Goal: Task Accomplishment & Management: Complete application form

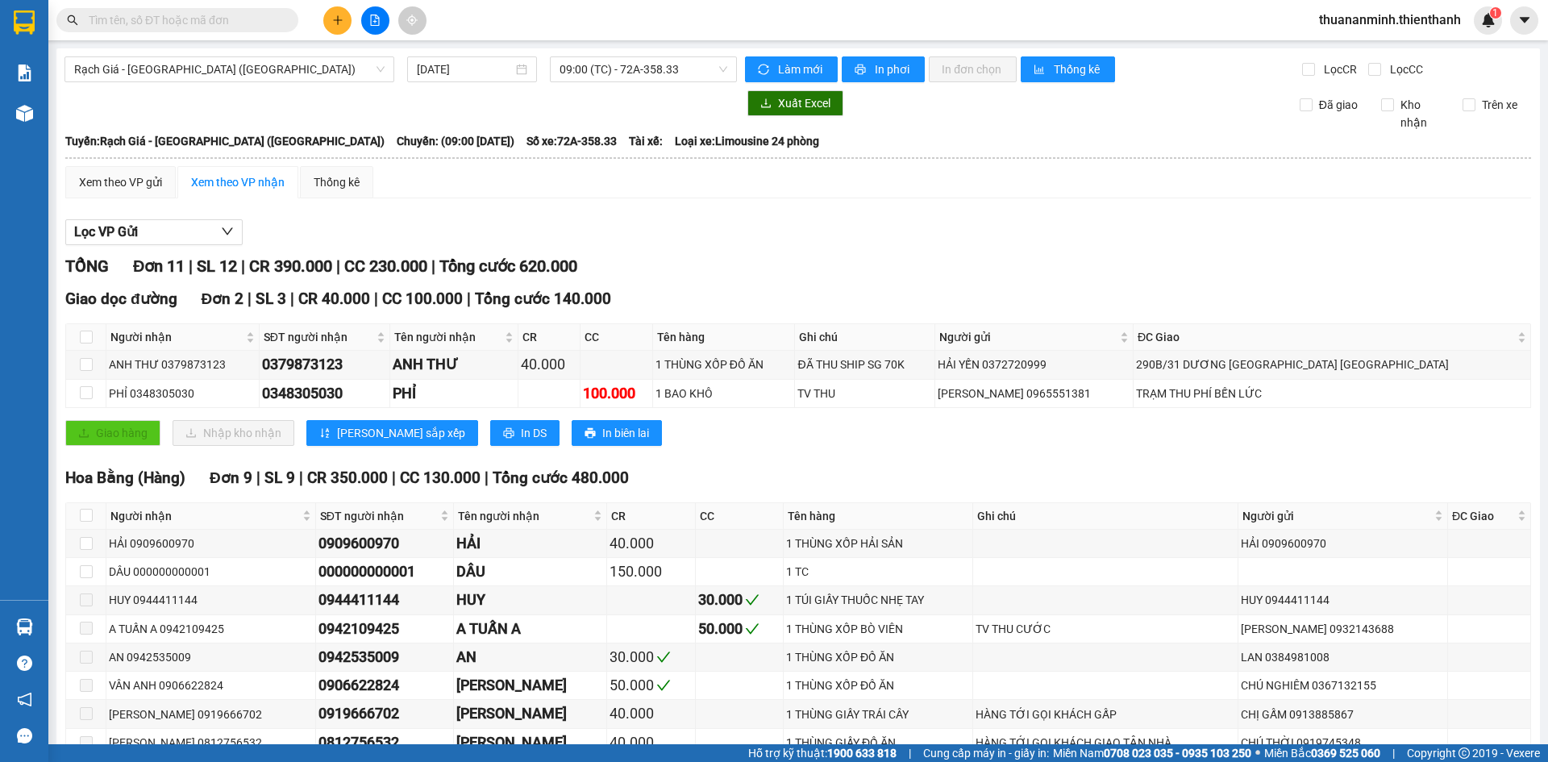
click at [751, 235] on div "Lọc VP Gửi" at bounding box center [798, 232] width 1466 height 27
click at [650, 79] on span "09:00 (TC) - 72A-358.33" at bounding box center [644, 69] width 168 height 24
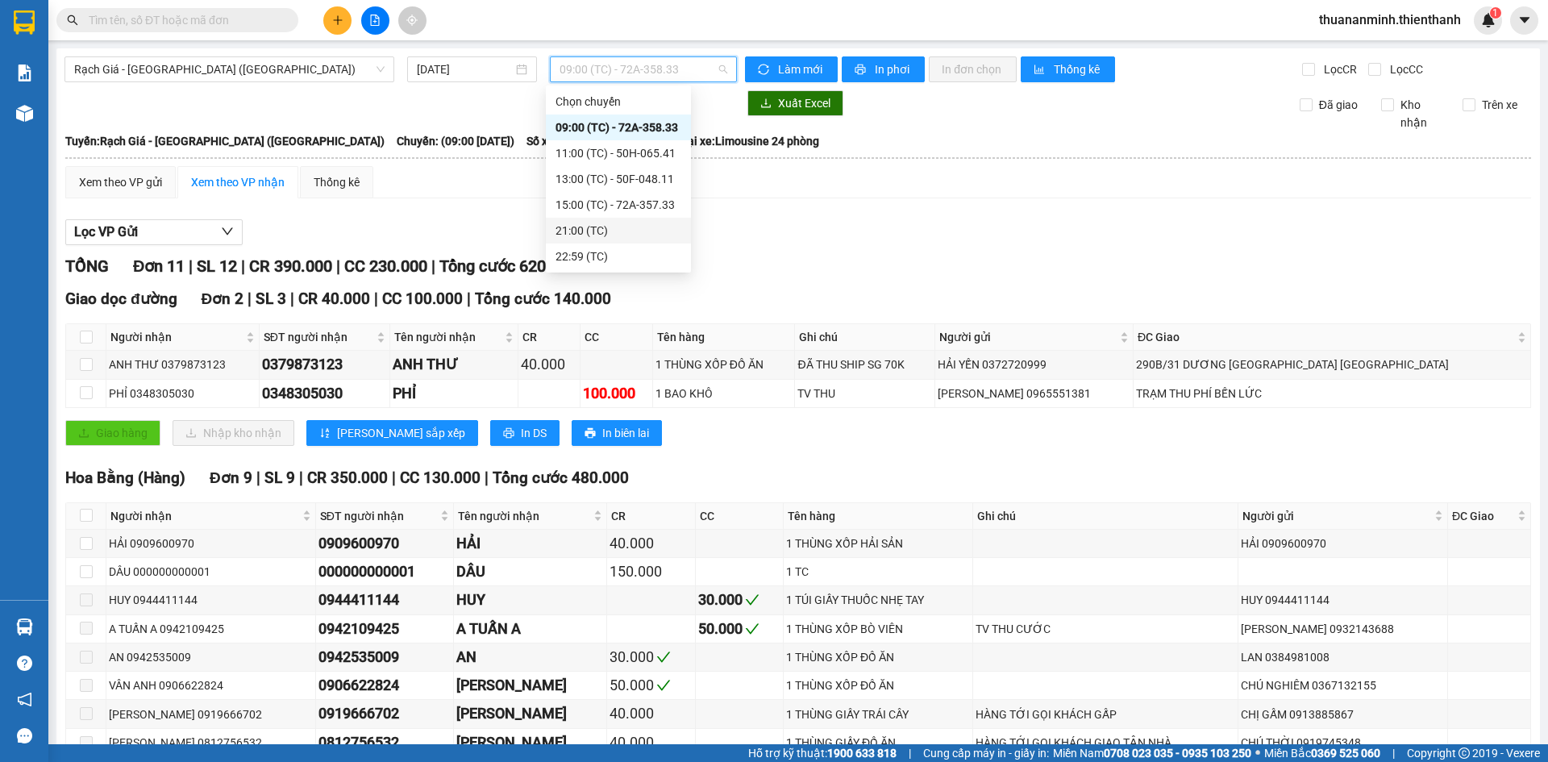
click at [606, 231] on div "21:00 (TC)" at bounding box center [619, 231] width 126 height 18
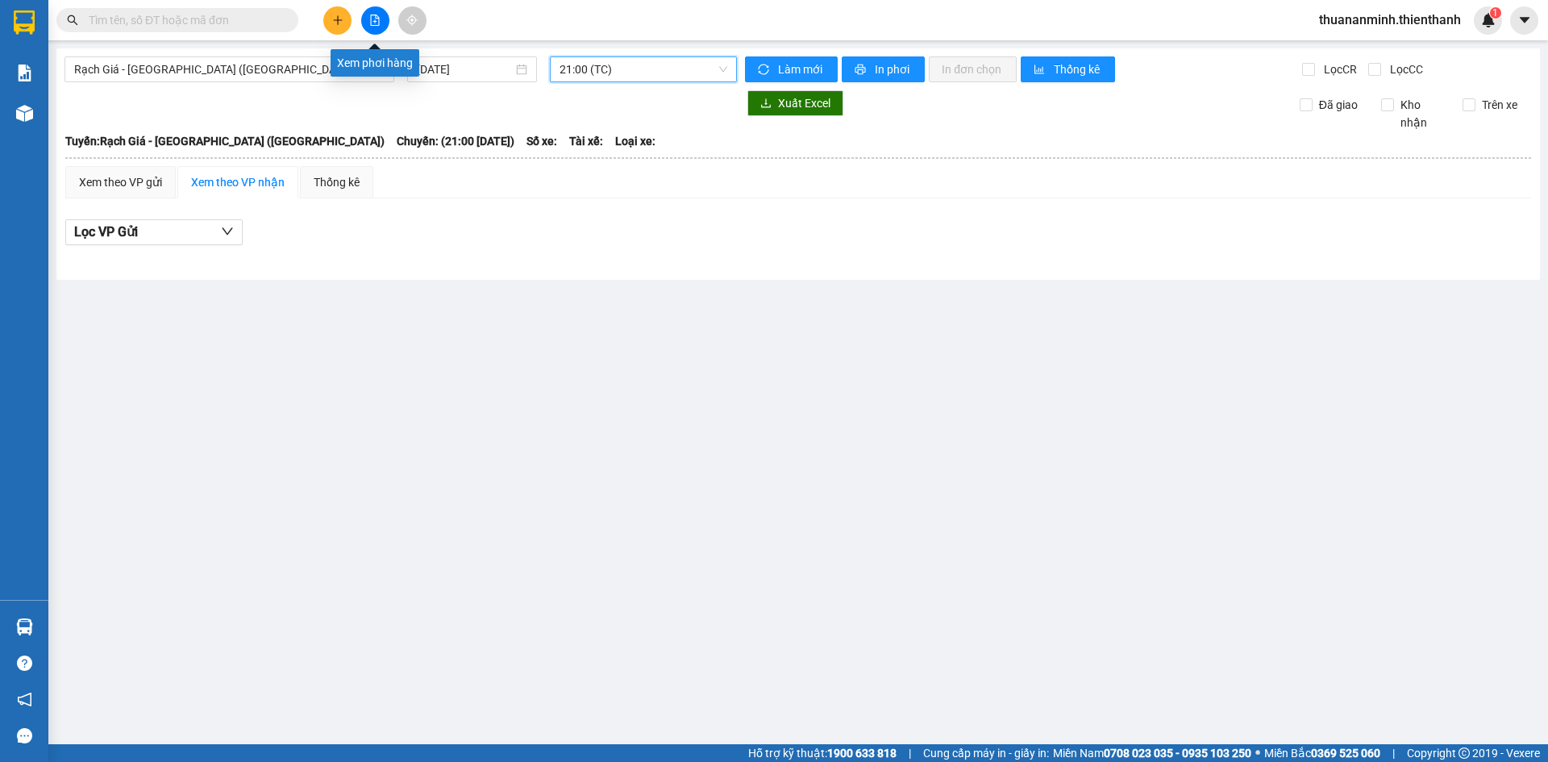
click at [368, 22] on button at bounding box center [375, 20] width 28 height 28
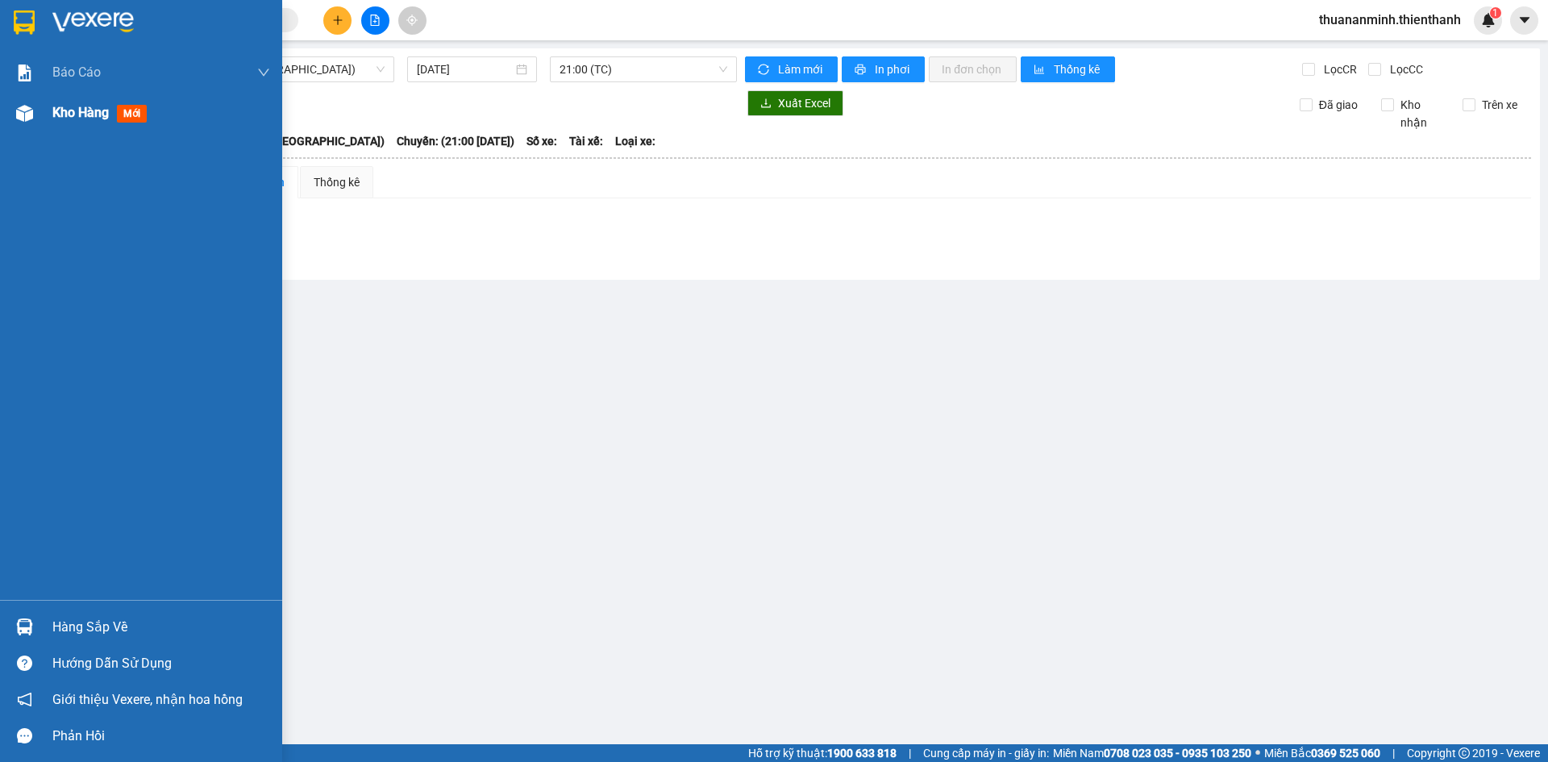
click at [106, 118] on span "Kho hàng" at bounding box center [80, 112] width 56 height 15
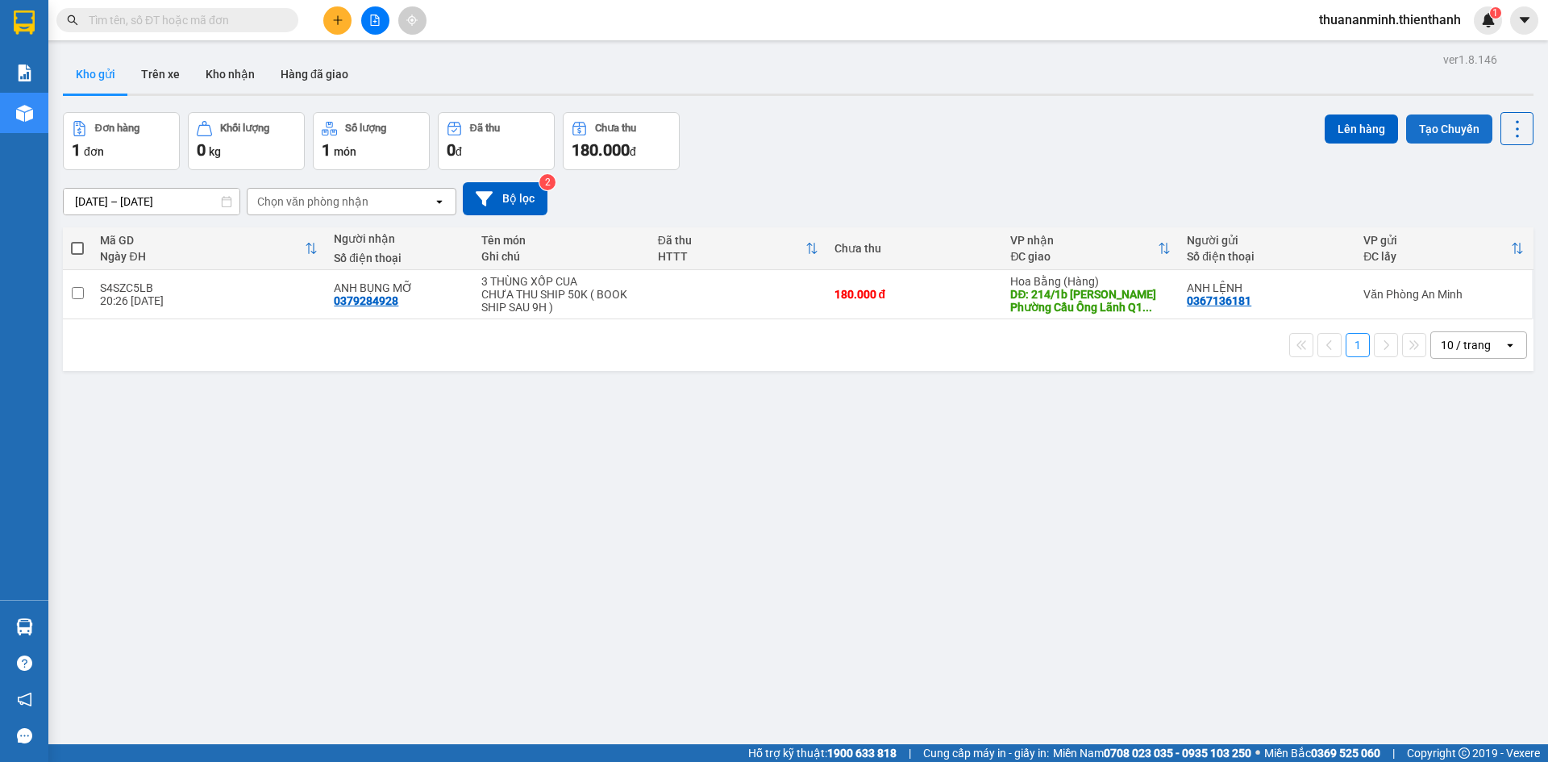
click at [1439, 131] on button "Tạo Chuyến" at bounding box center [1449, 129] width 86 height 29
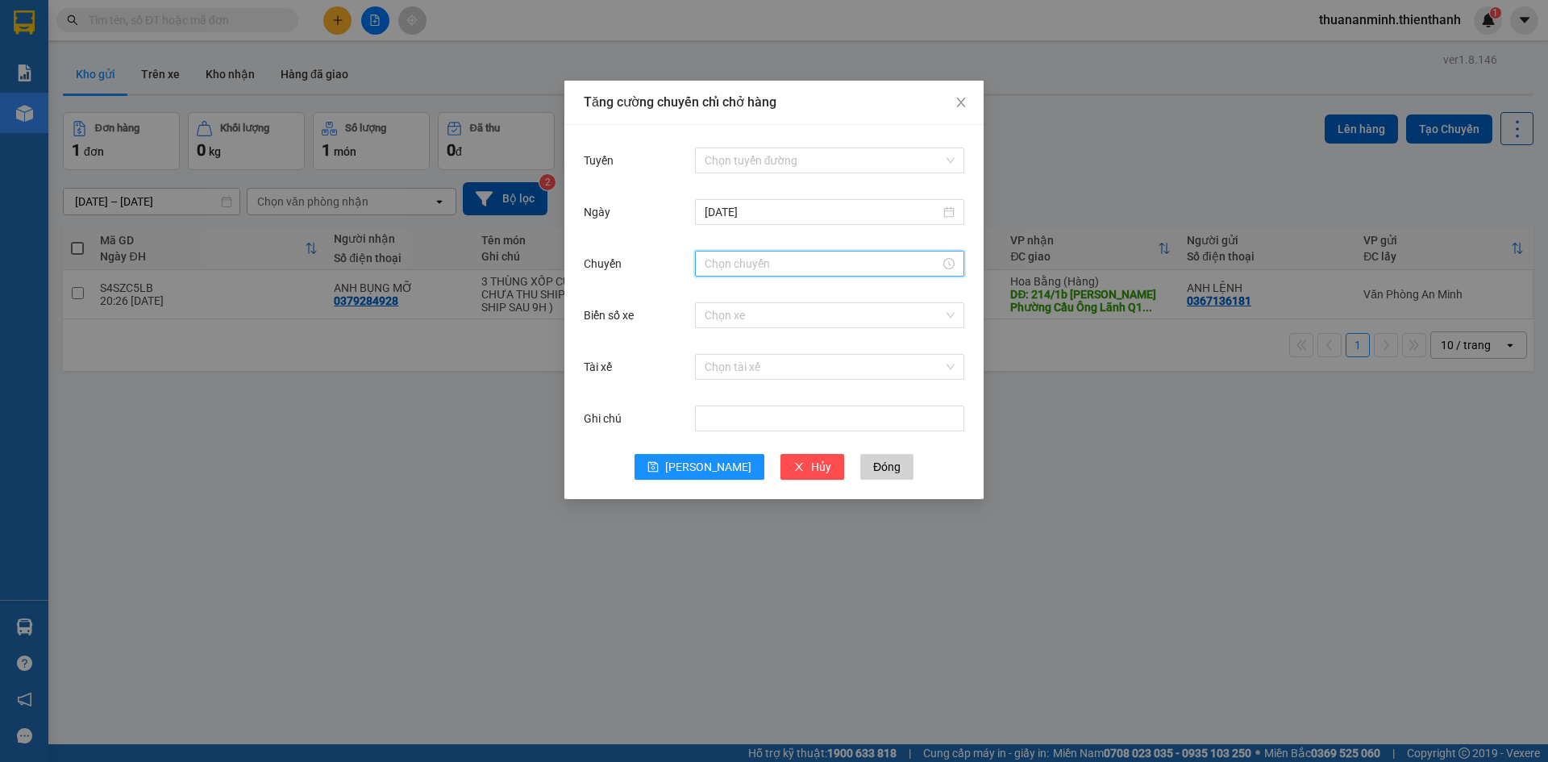
click at [752, 264] on input "Chuyến" at bounding box center [822, 264] width 235 height 18
click at [790, 165] on input "Tuyến" at bounding box center [824, 160] width 239 height 24
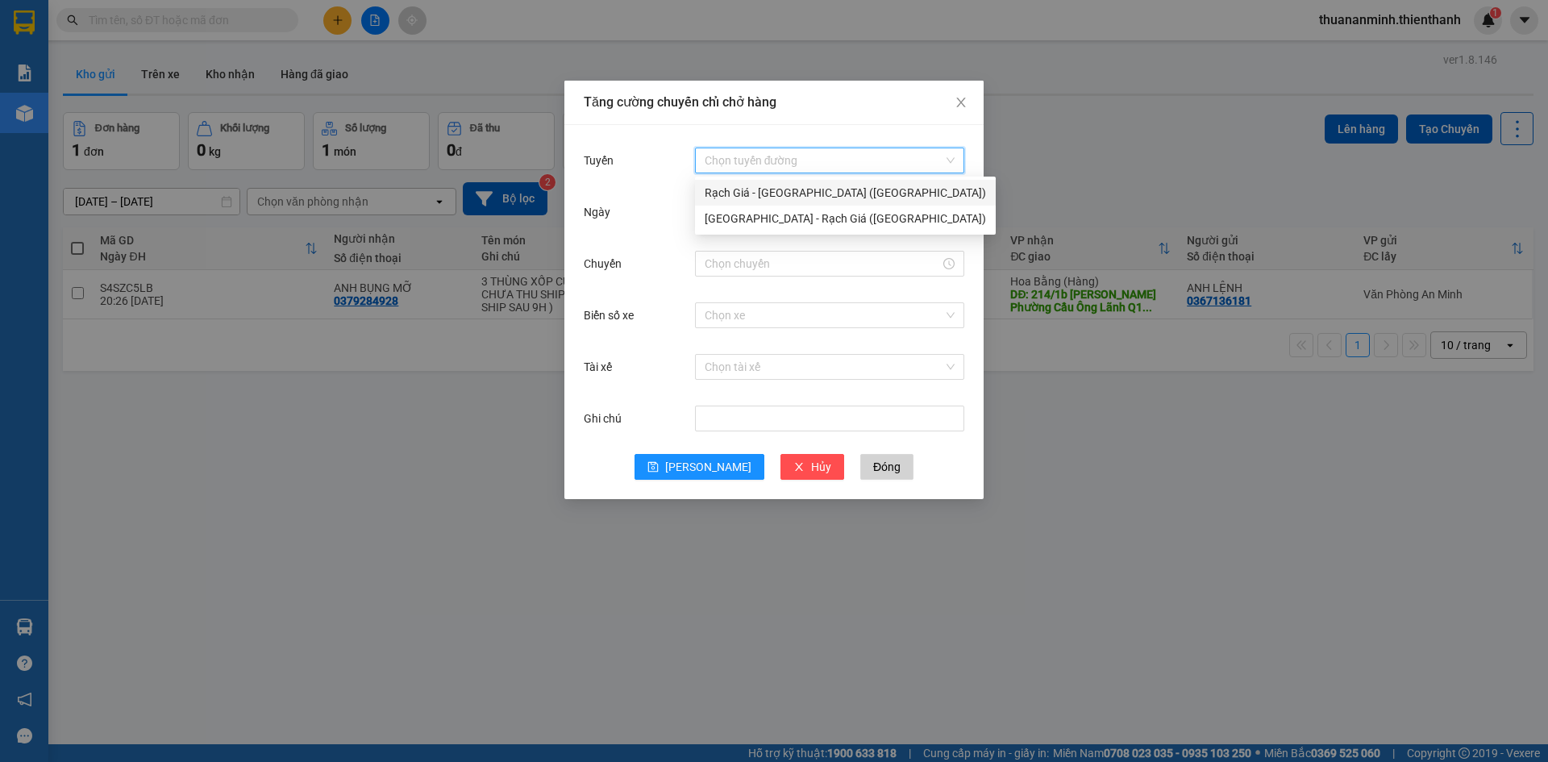
drag, startPoint x: 777, startPoint y: 188, endPoint x: 779, endPoint y: 199, distance: 11.5
click at [777, 188] on div "Rạch Giá - [GEOGRAPHIC_DATA] ([GEOGRAPHIC_DATA])" at bounding box center [845, 193] width 281 height 18
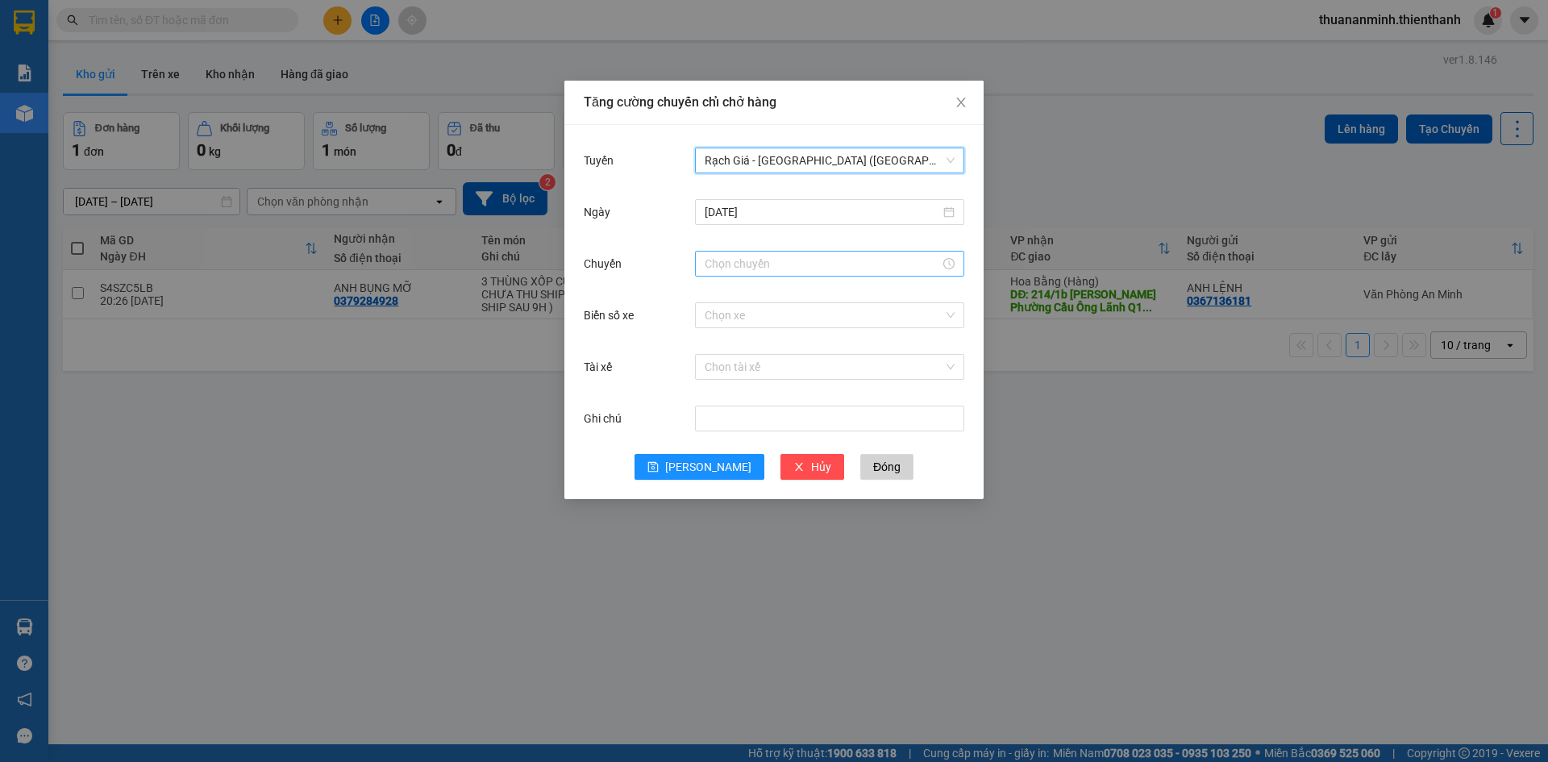
click at [789, 267] on input "Chuyến" at bounding box center [822, 264] width 235 height 18
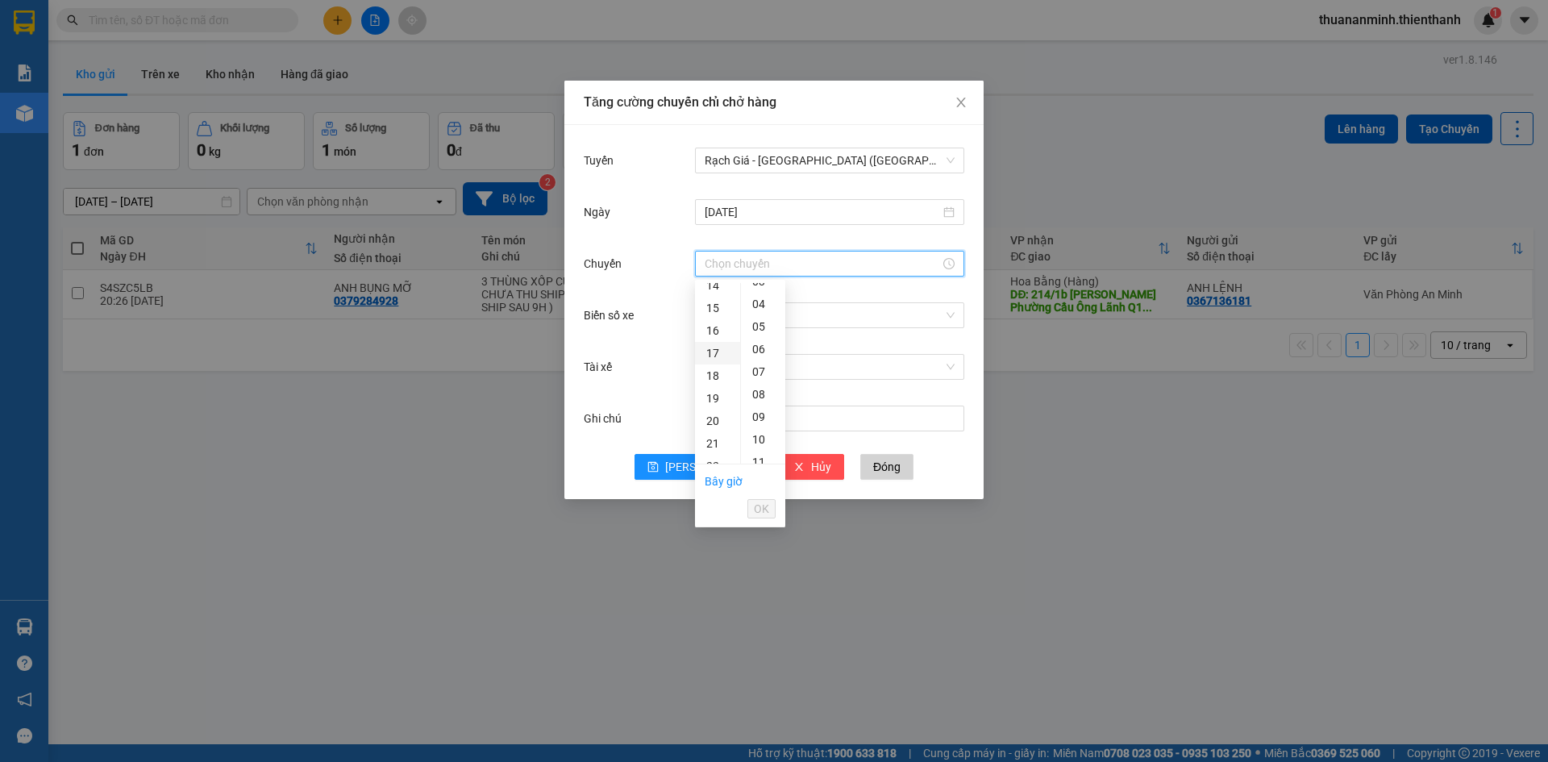
scroll to position [519, 0]
click at [710, 293] on div "23" at bounding box center [717, 294] width 45 height 23
click at [760, 402] on div "30" at bounding box center [763, 407] width 44 height 23
type input "23:30"
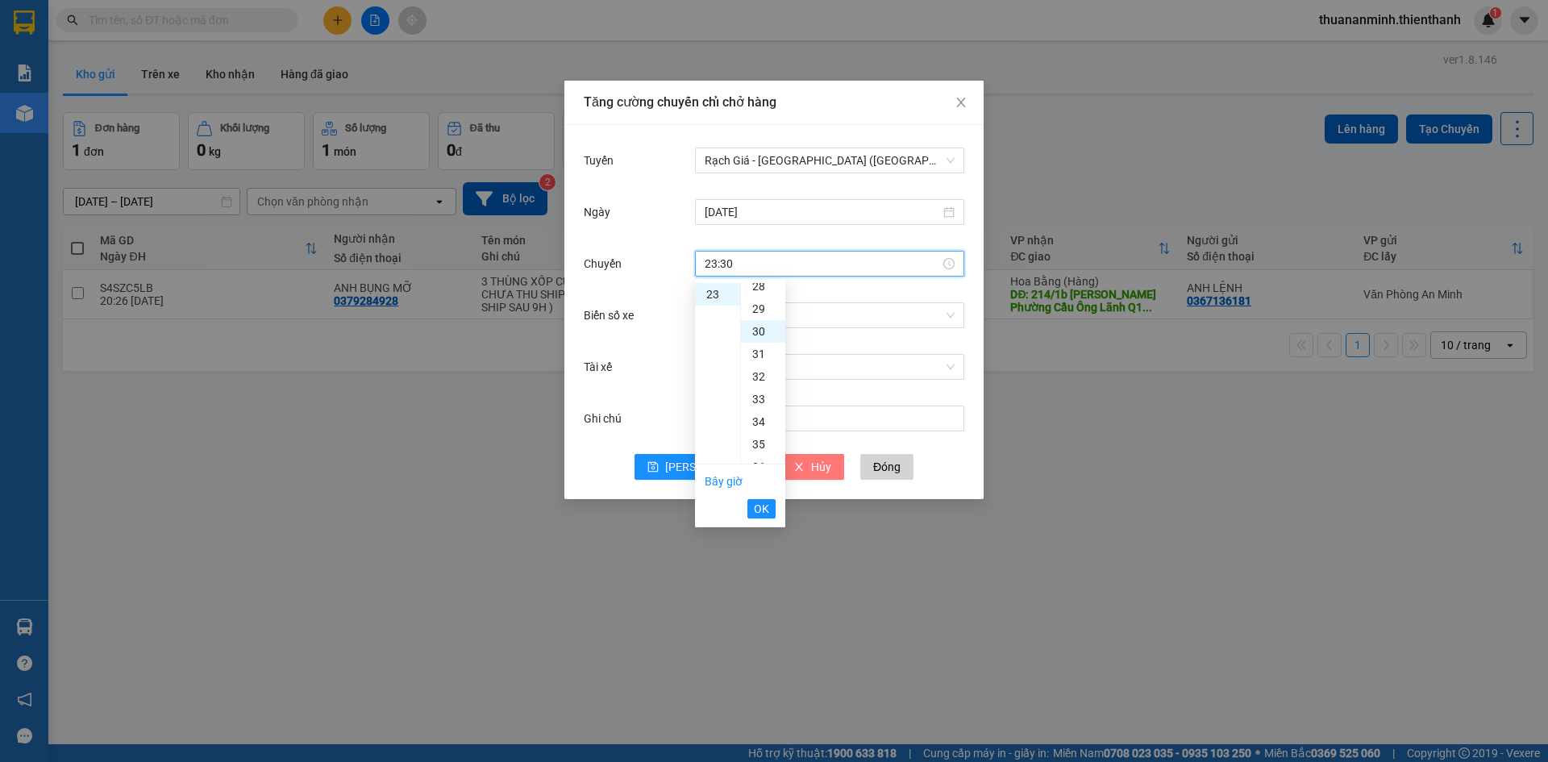
scroll to position [677, 0]
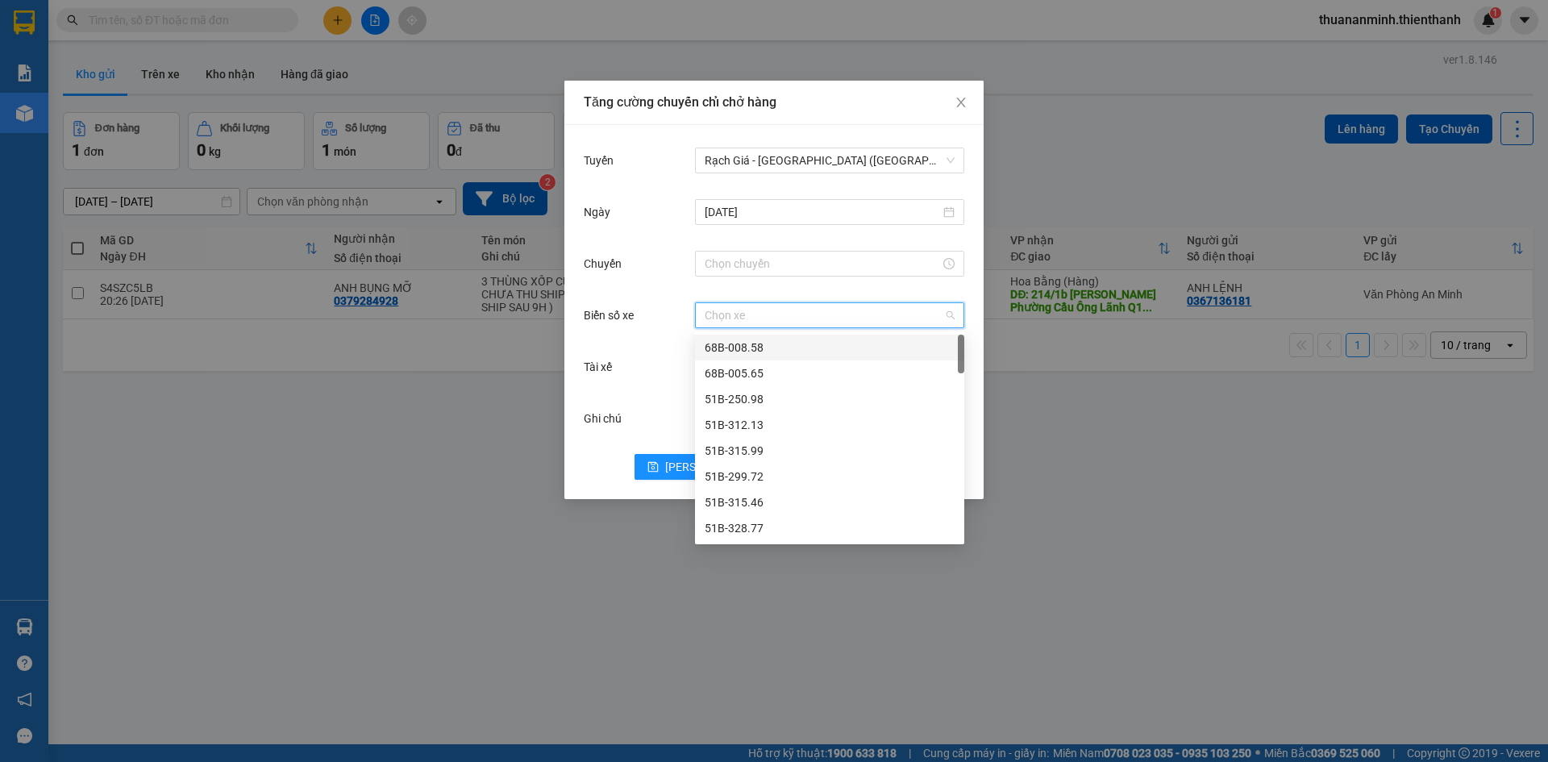
click at [901, 324] on input "Biển số xe" at bounding box center [824, 315] width 239 height 24
type input "17"
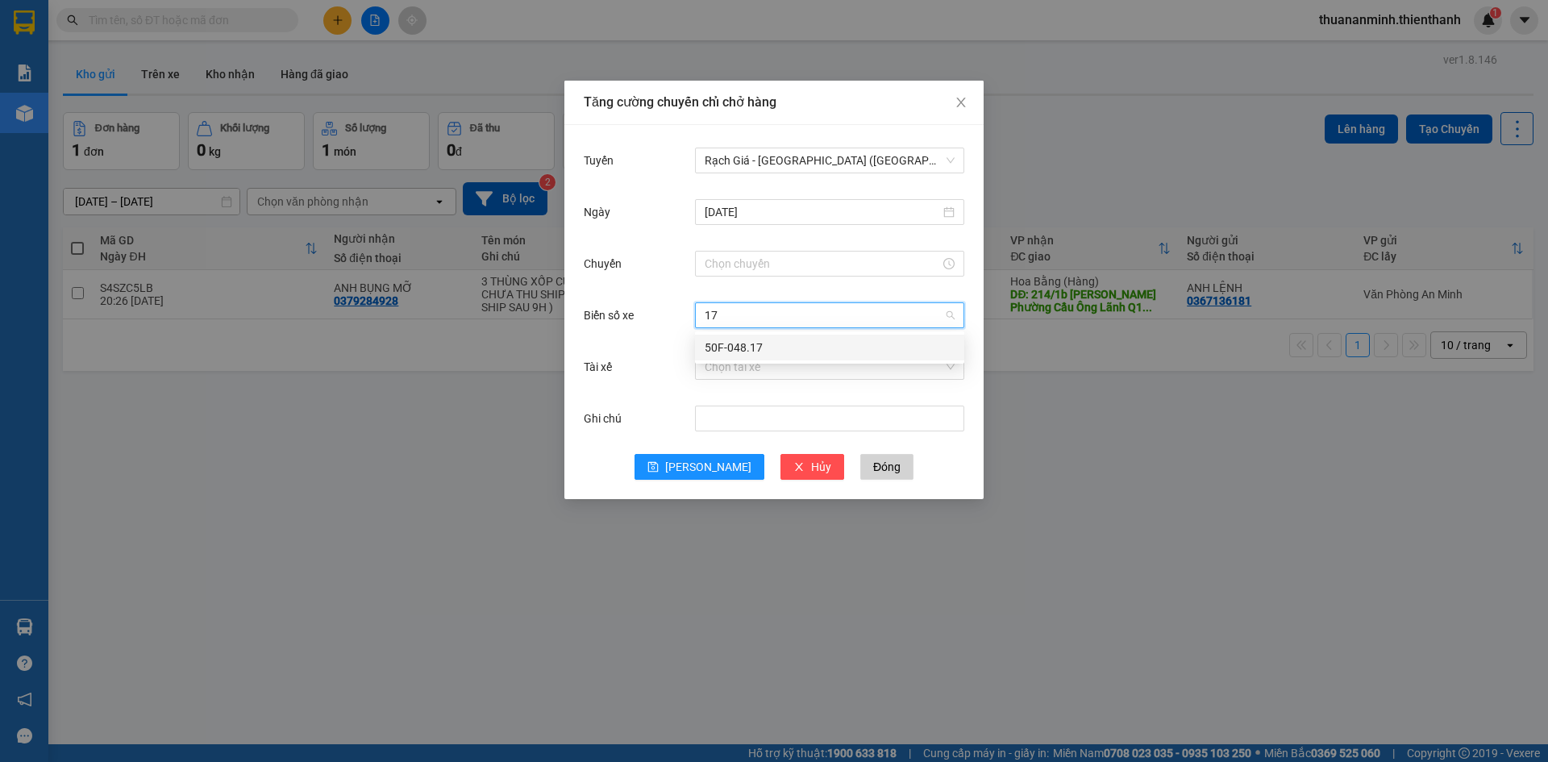
click at [862, 349] on div "50F-048.17" at bounding box center [830, 348] width 250 height 18
click at [706, 464] on span "[PERSON_NAME]" at bounding box center [708, 467] width 86 height 18
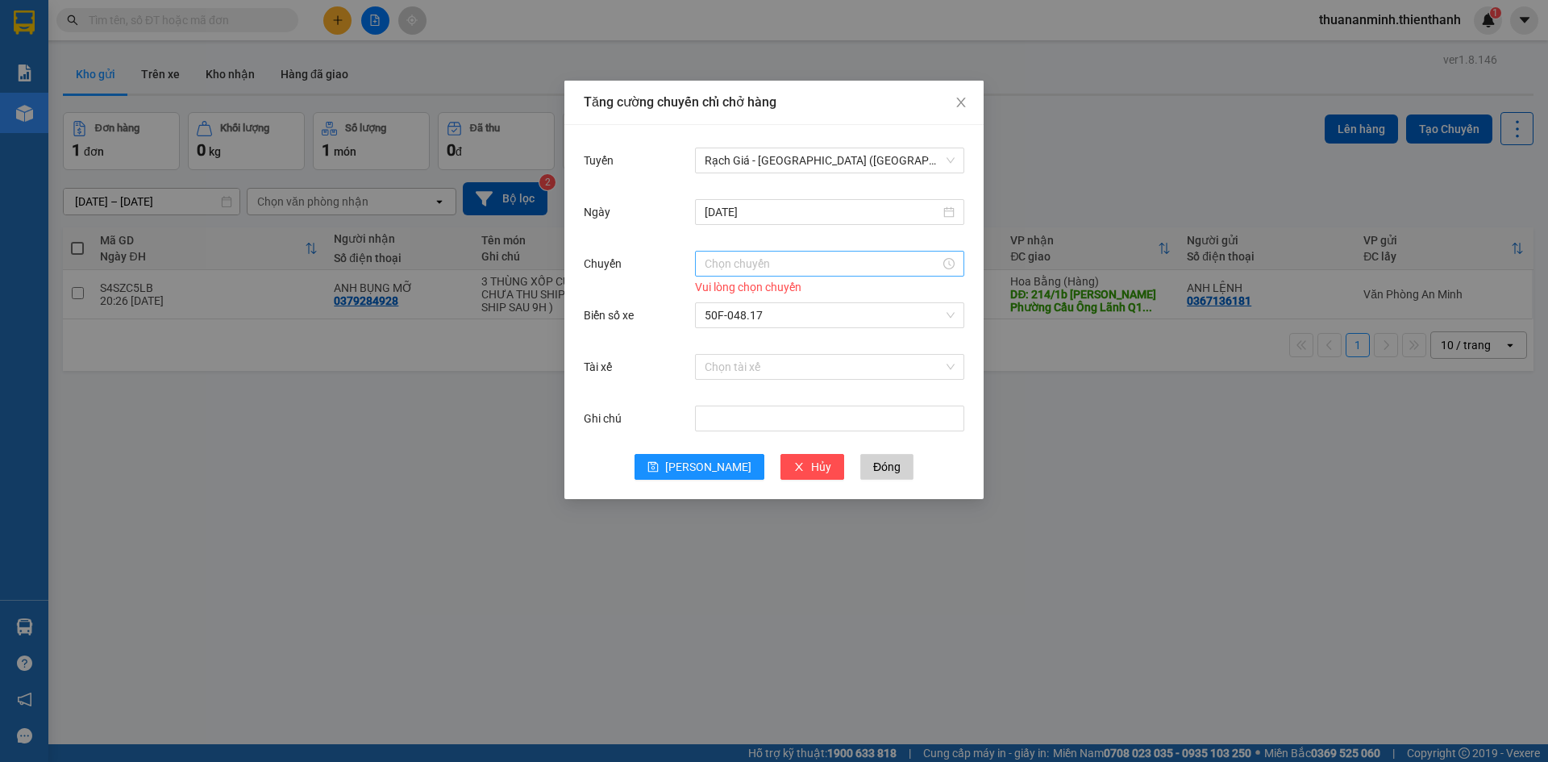
click at [804, 269] on input "Chuyến" at bounding box center [822, 264] width 235 height 18
click at [762, 291] on div "30" at bounding box center [763, 294] width 44 height 23
click at [711, 291] on div "23" at bounding box center [717, 294] width 45 height 23
type input "23:30"
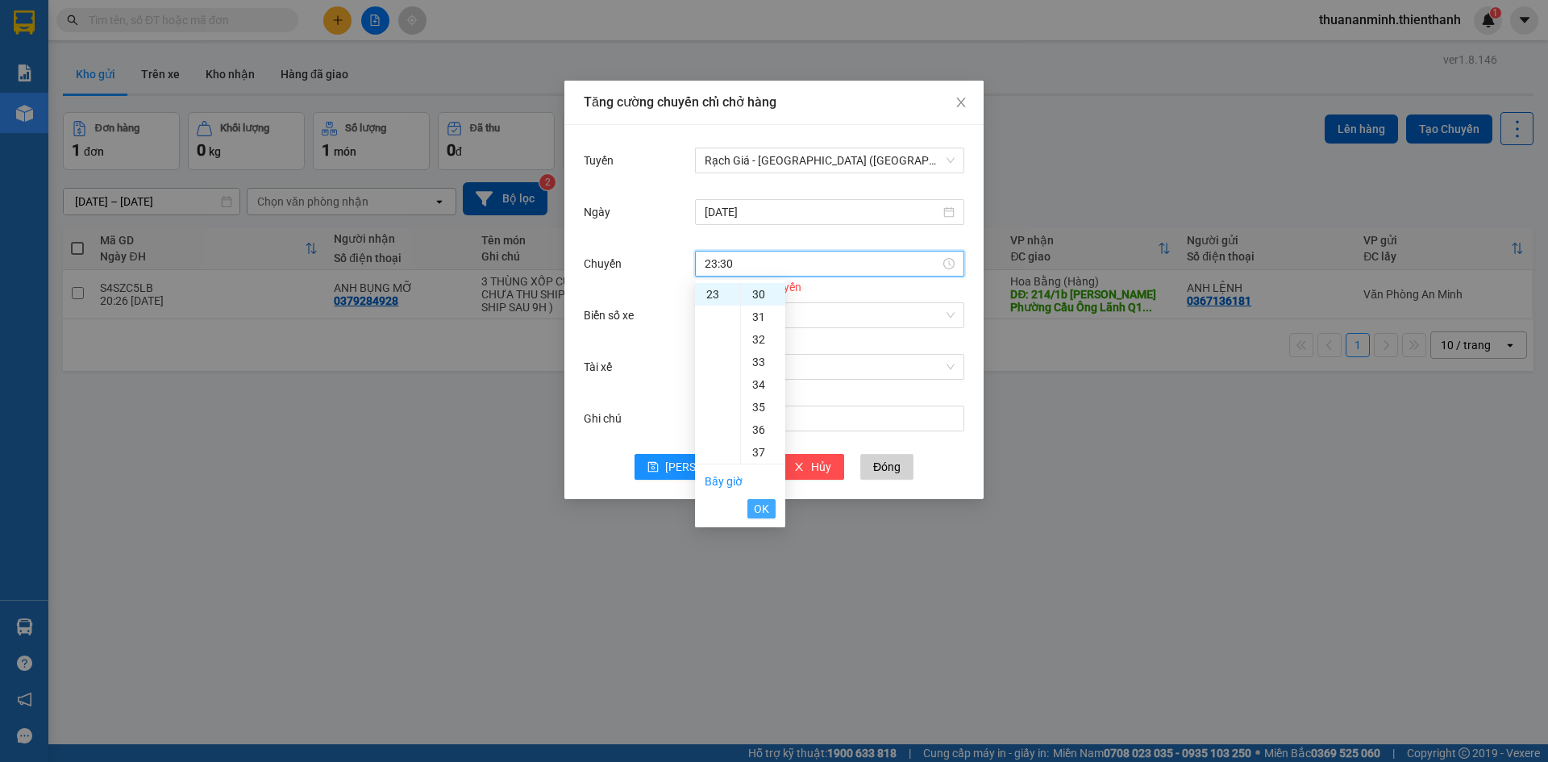
click at [758, 505] on span "OK" at bounding box center [761, 509] width 15 height 18
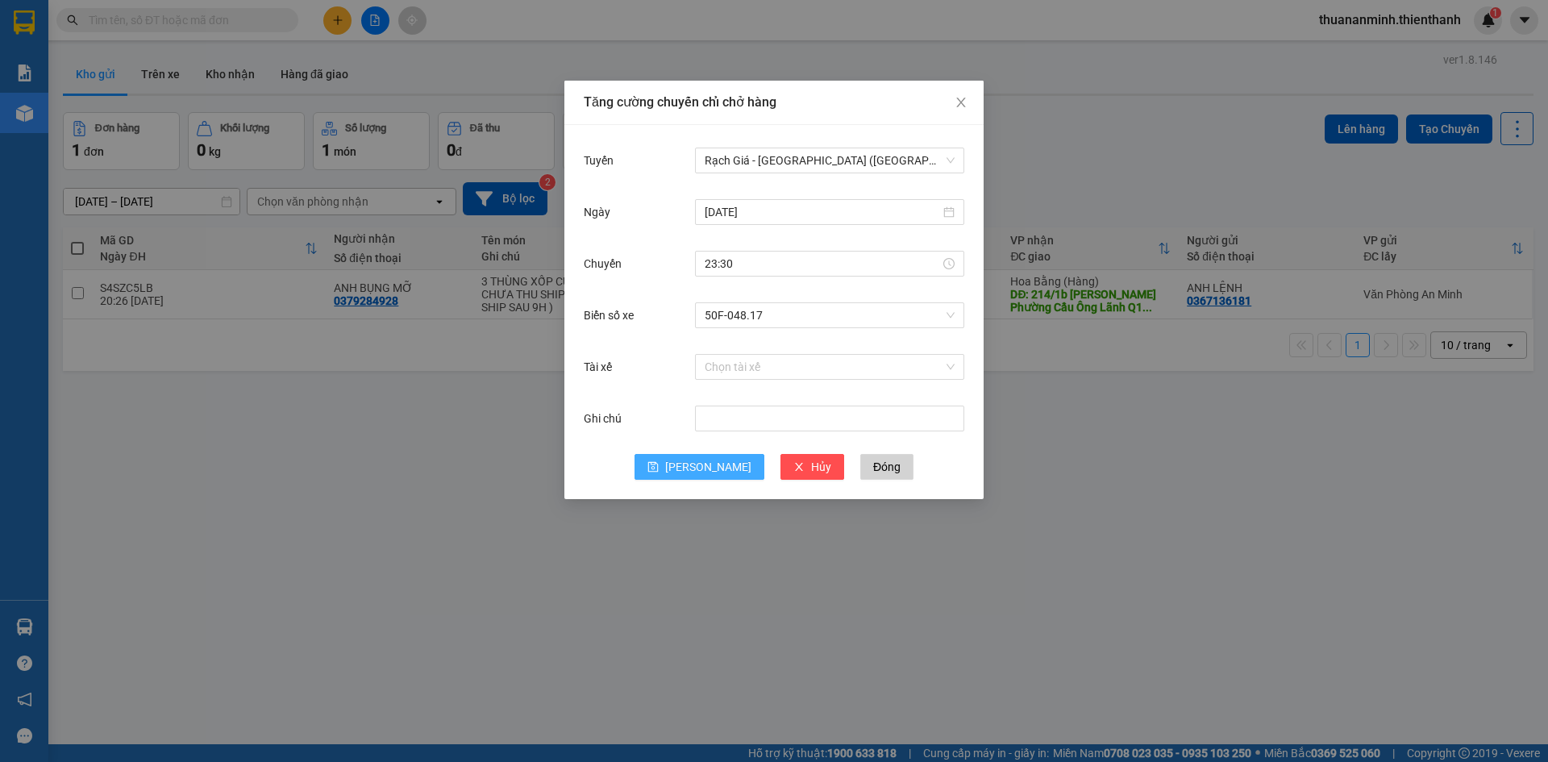
click at [700, 464] on span "[PERSON_NAME]" at bounding box center [708, 467] width 86 height 18
click at [959, 103] on icon "close" at bounding box center [961, 102] width 13 height 13
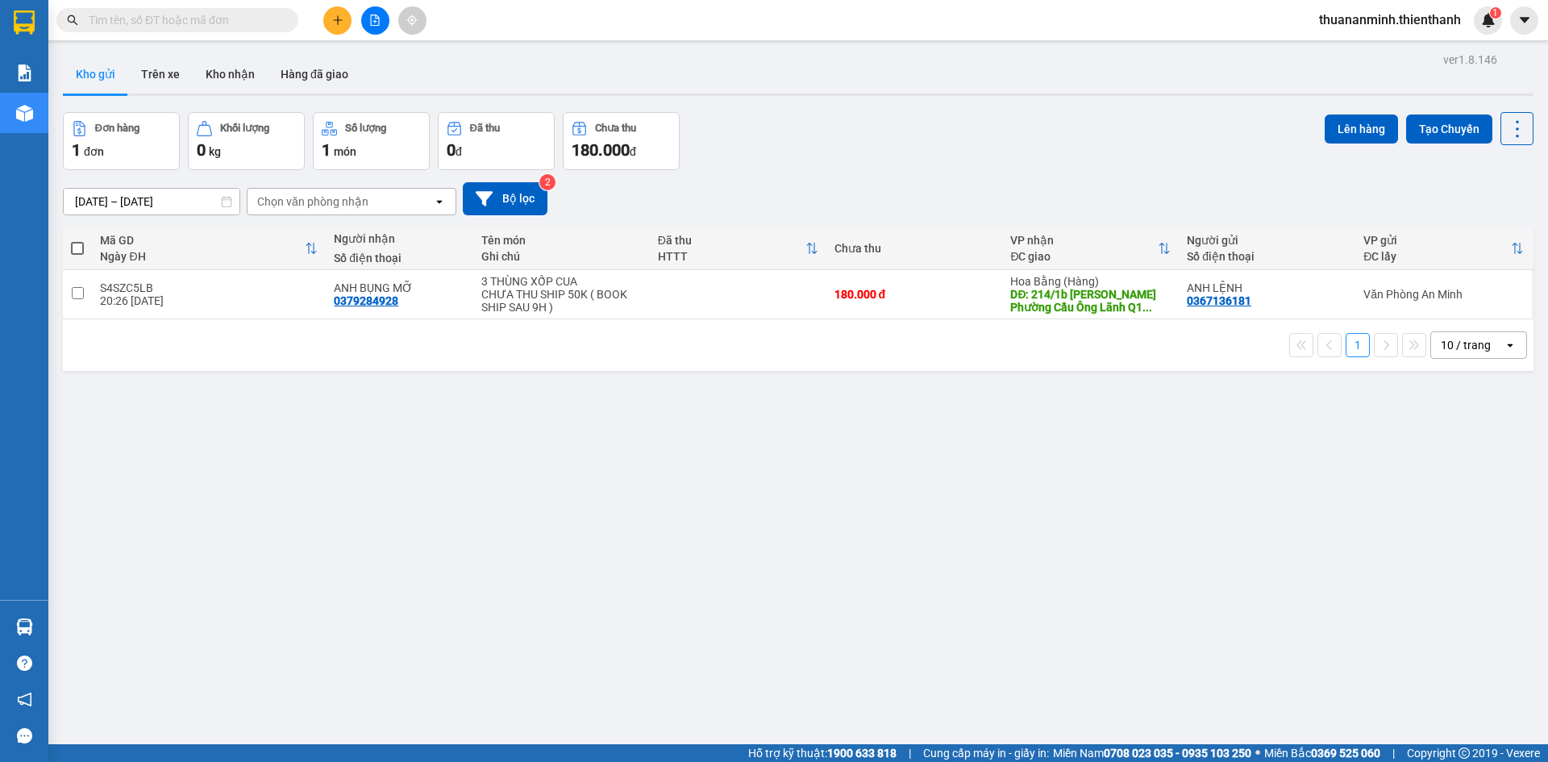
drag, startPoint x: 77, startPoint y: 245, endPoint x: 121, endPoint y: 235, distance: 45.4
click at [77, 246] on span at bounding box center [77, 248] width 13 height 13
click at [77, 240] on input "checkbox" at bounding box center [77, 240] width 0 height 0
checkbox input "true"
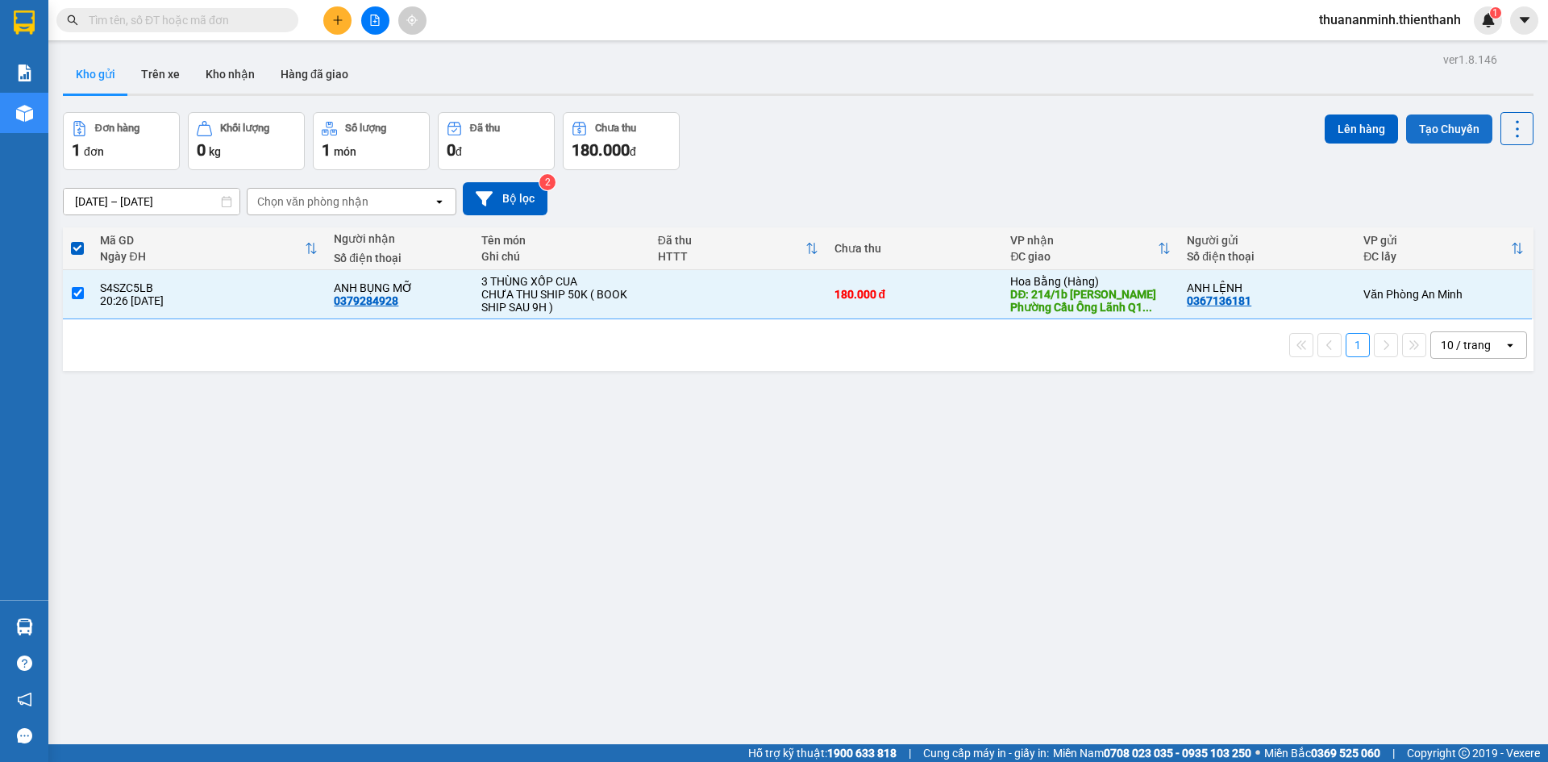
click at [1416, 126] on button "Tạo Chuyến" at bounding box center [1449, 129] width 86 height 29
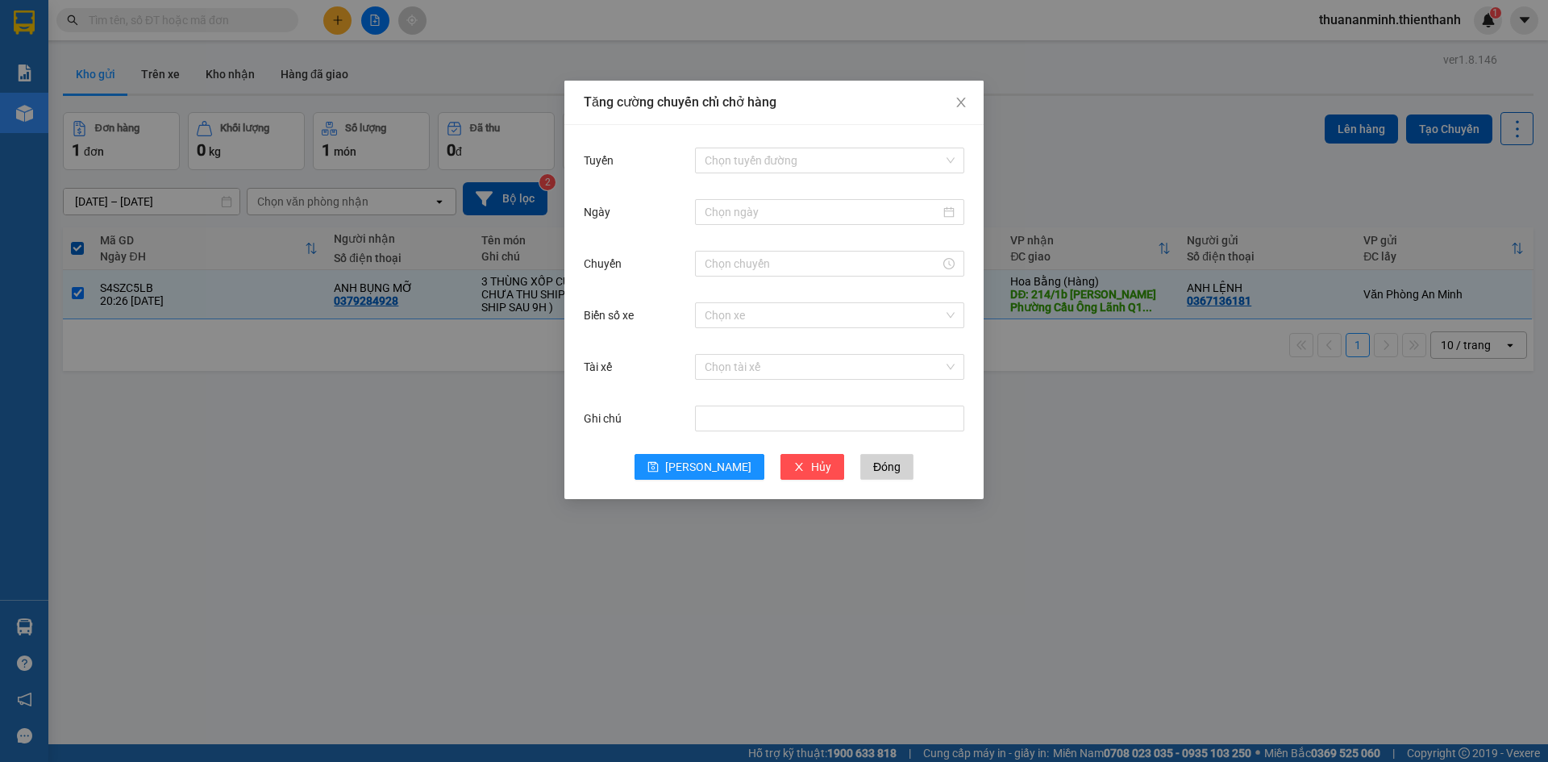
click at [1150, 127] on div "Tăng cường chuyến chỉ chở hàng Tuyến Chọn tuyến đường Ngày Chuyến Biển số xe Ch…" at bounding box center [774, 381] width 1548 height 762
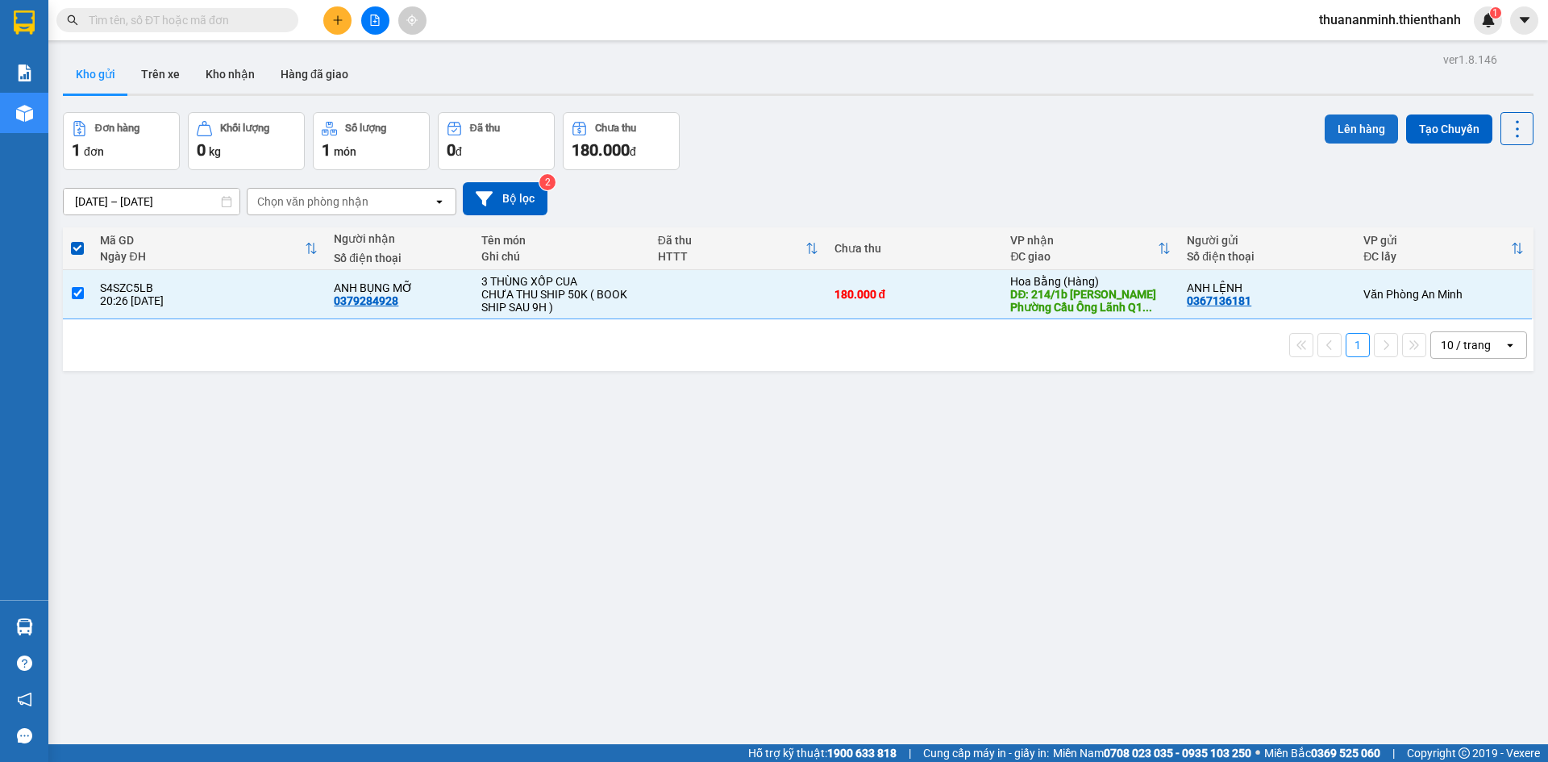
click at [1345, 127] on button "Lên hàng" at bounding box center [1361, 129] width 73 height 29
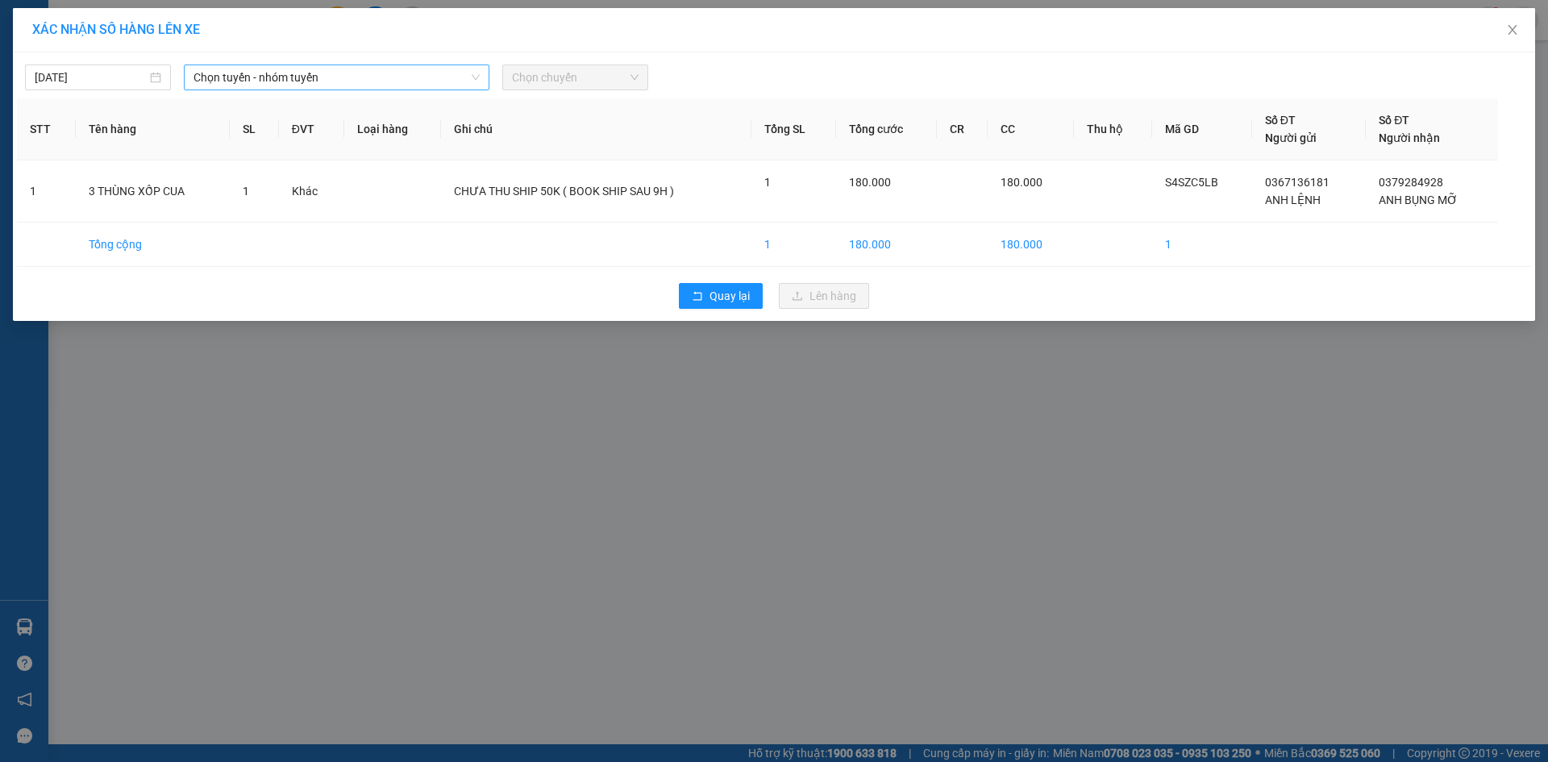
click at [452, 81] on span "Chọn tuyến - nhóm tuyến" at bounding box center [337, 77] width 286 height 24
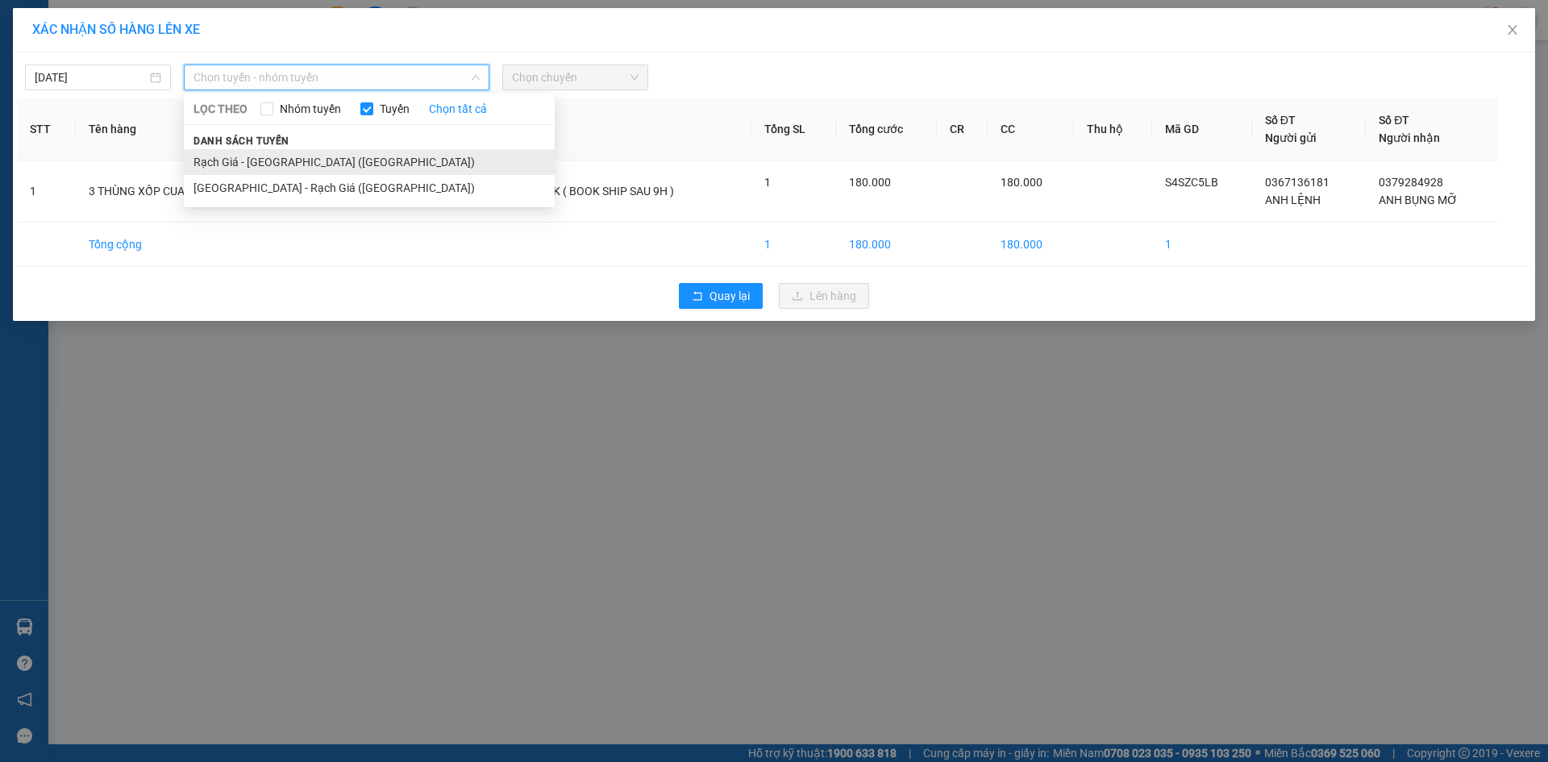
click at [368, 164] on li "Rạch Giá - [GEOGRAPHIC_DATA] ([GEOGRAPHIC_DATA])" at bounding box center [369, 162] width 371 height 26
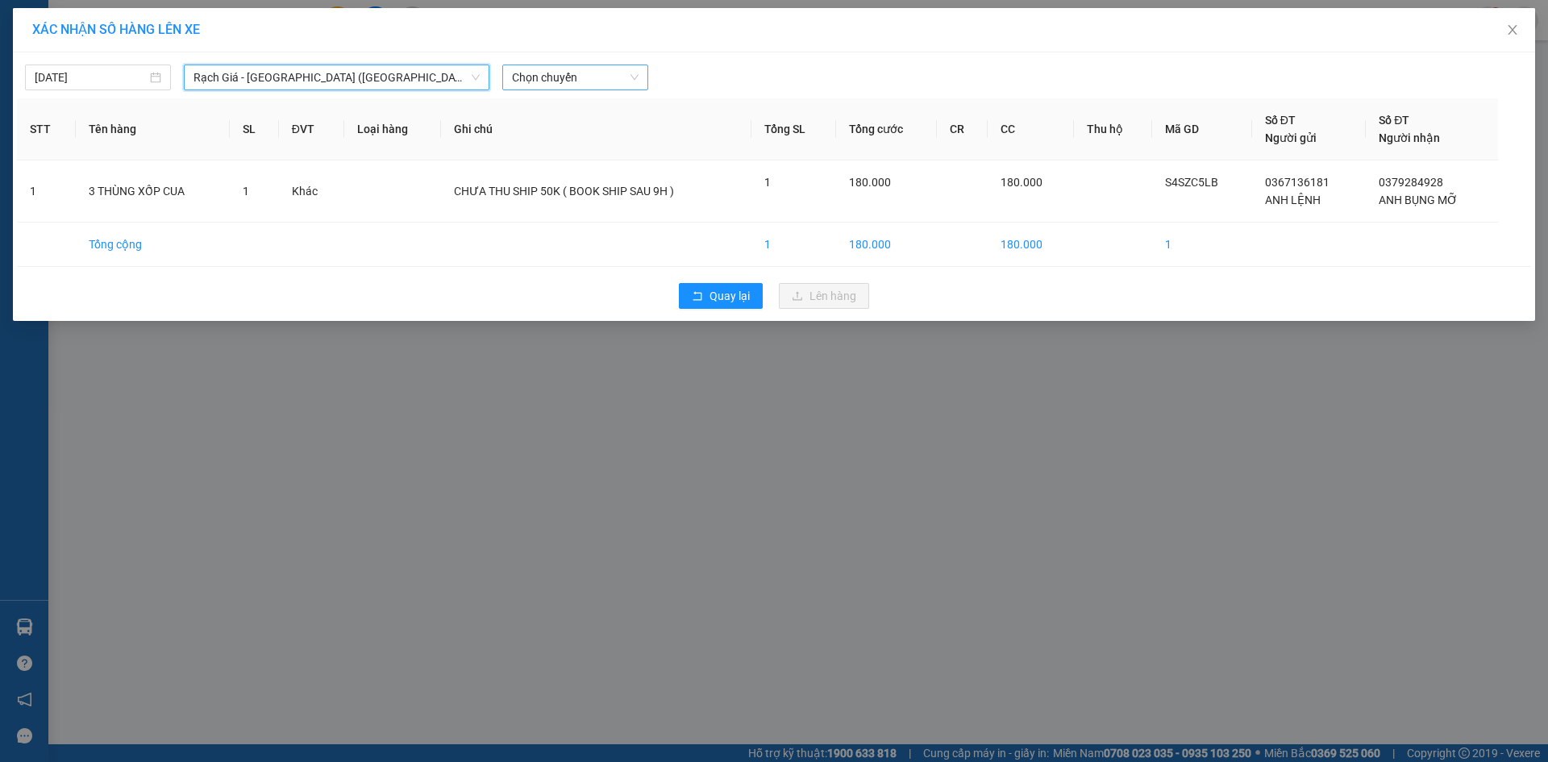
click at [598, 86] on span "Chọn chuyến" at bounding box center [575, 77] width 127 height 24
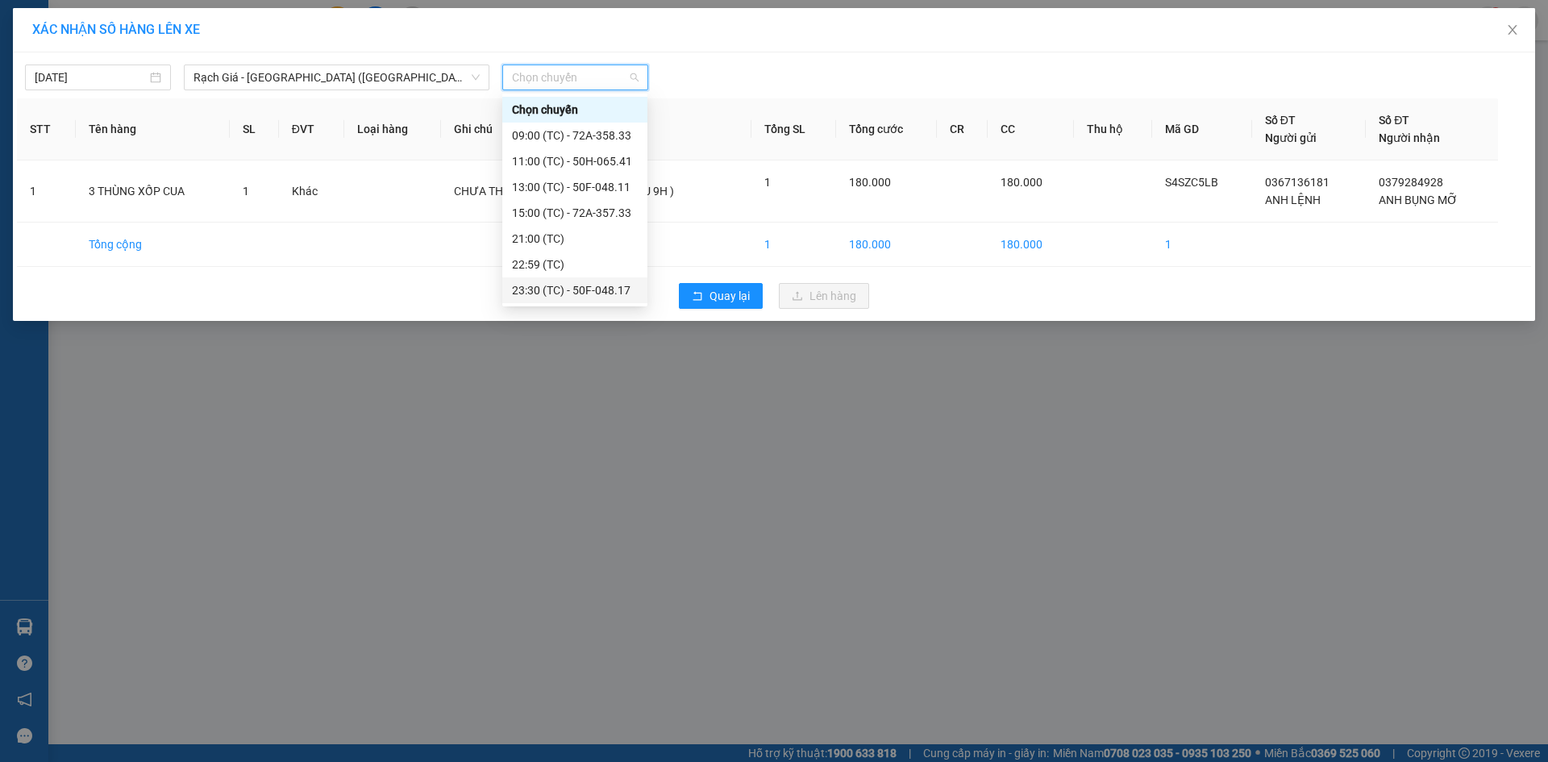
click at [599, 291] on div "23:30 (TC) - 50F-048.17" at bounding box center [575, 290] width 126 height 18
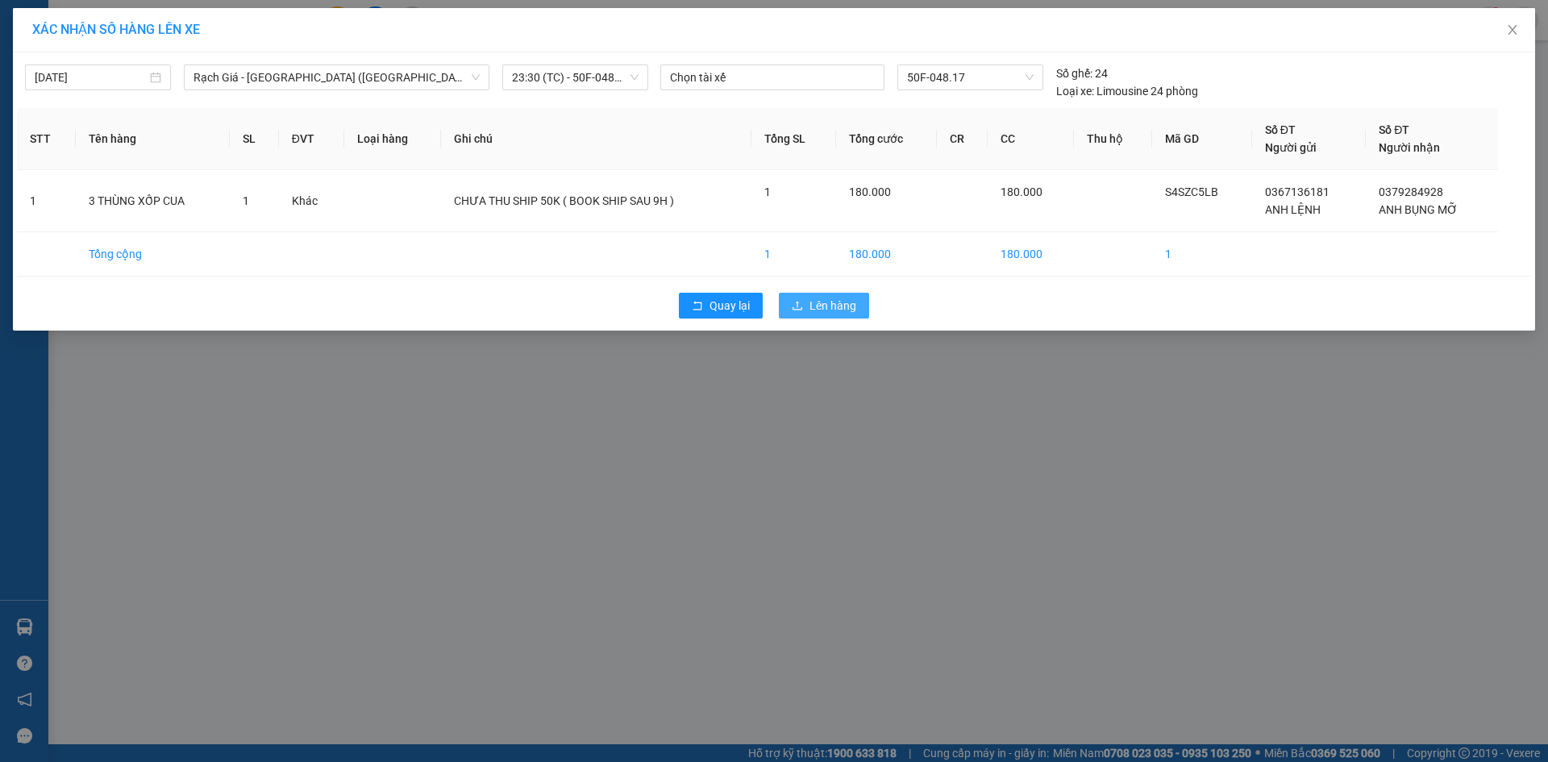
click at [805, 311] on button "Lên hàng" at bounding box center [824, 306] width 90 height 26
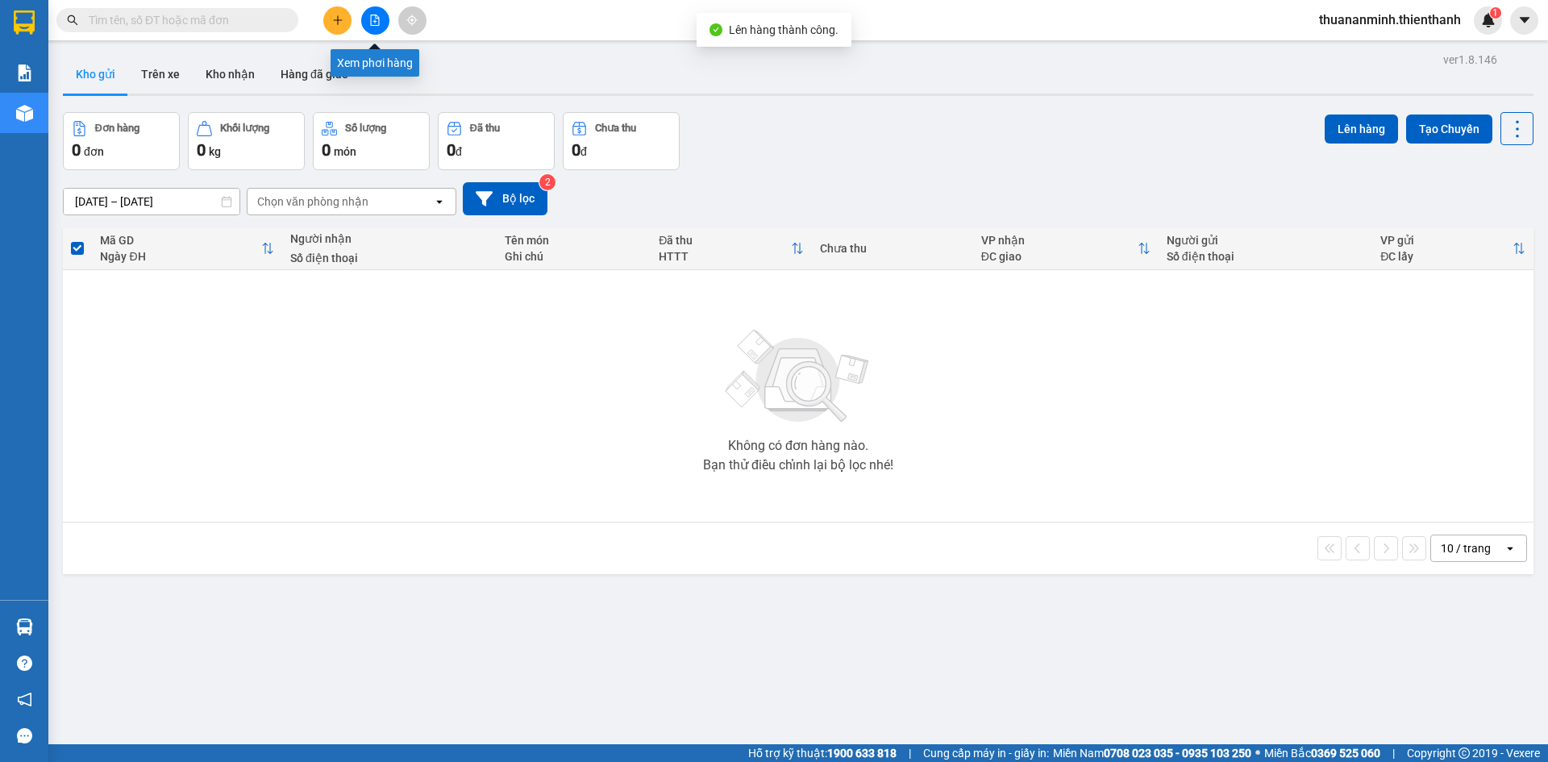
click at [373, 14] on button at bounding box center [375, 20] width 28 height 28
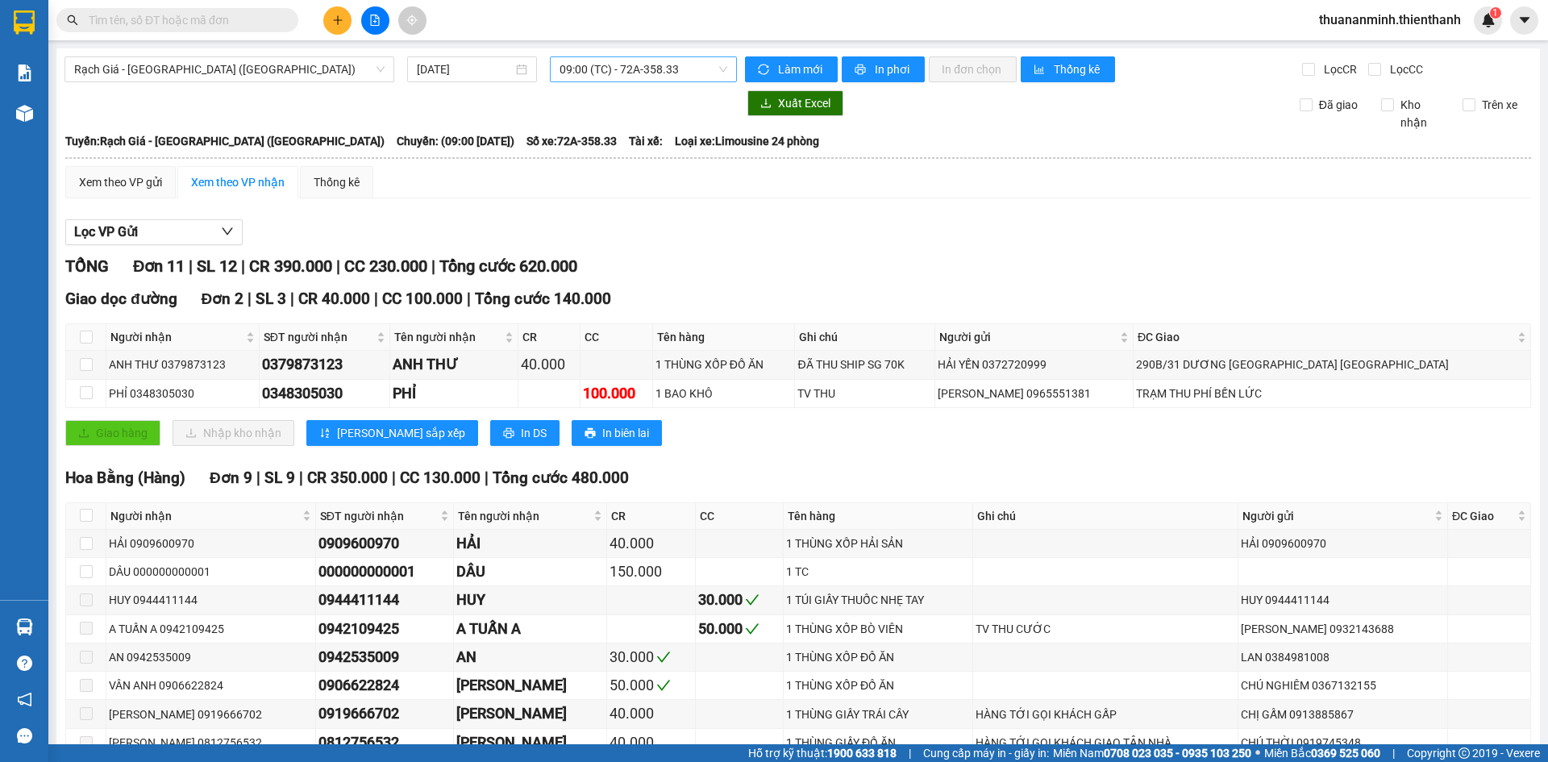
click at [630, 64] on span "09:00 (TC) - 72A-358.33" at bounding box center [644, 69] width 168 height 24
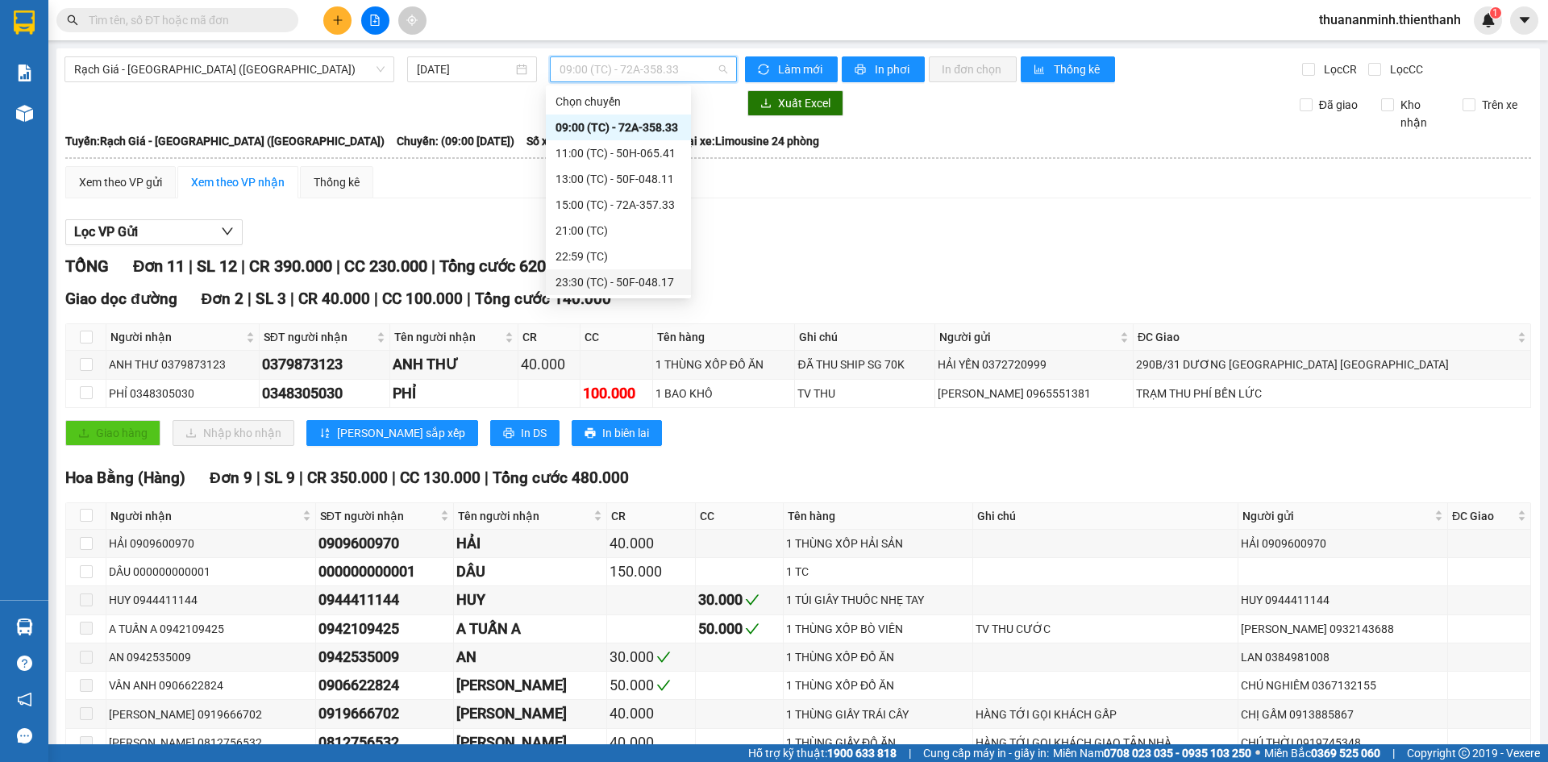
click at [633, 278] on div "23:30 (TC) - 50F-048.17" at bounding box center [619, 282] width 126 height 18
